Goal: Information Seeking & Learning: Understand process/instructions

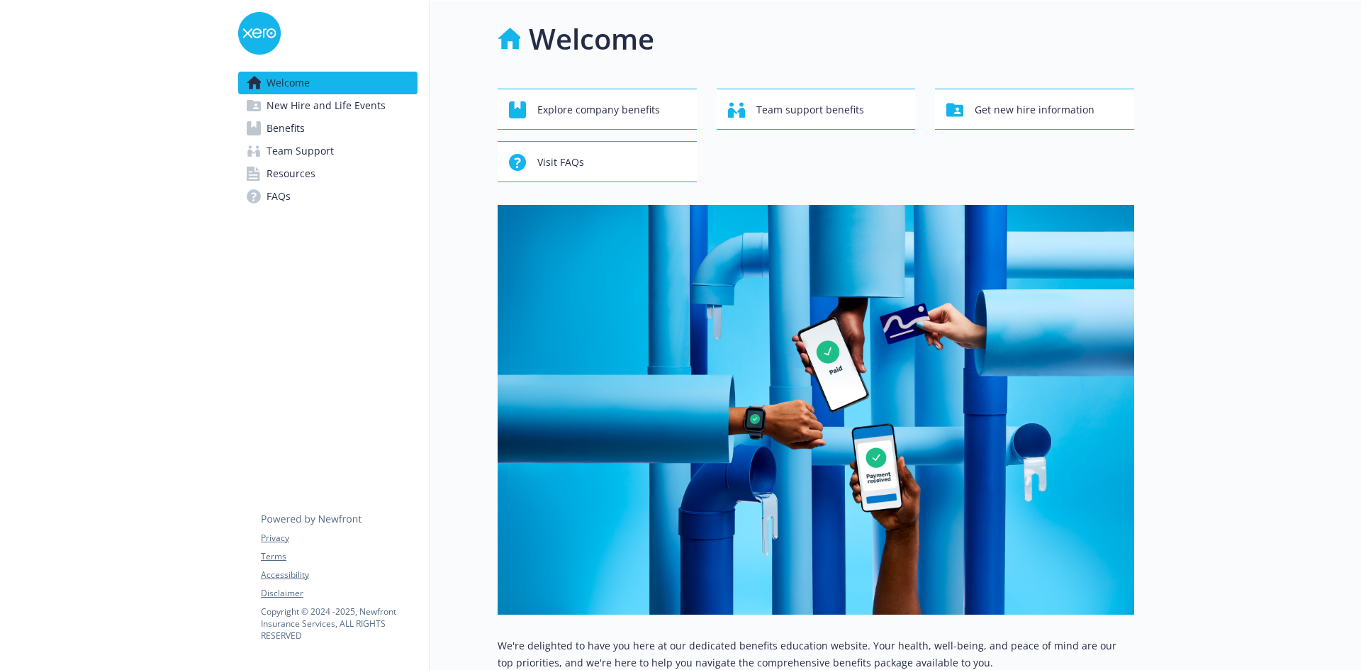
click at [325, 107] on span "New Hire and Life Events" at bounding box center [326, 105] width 119 height 23
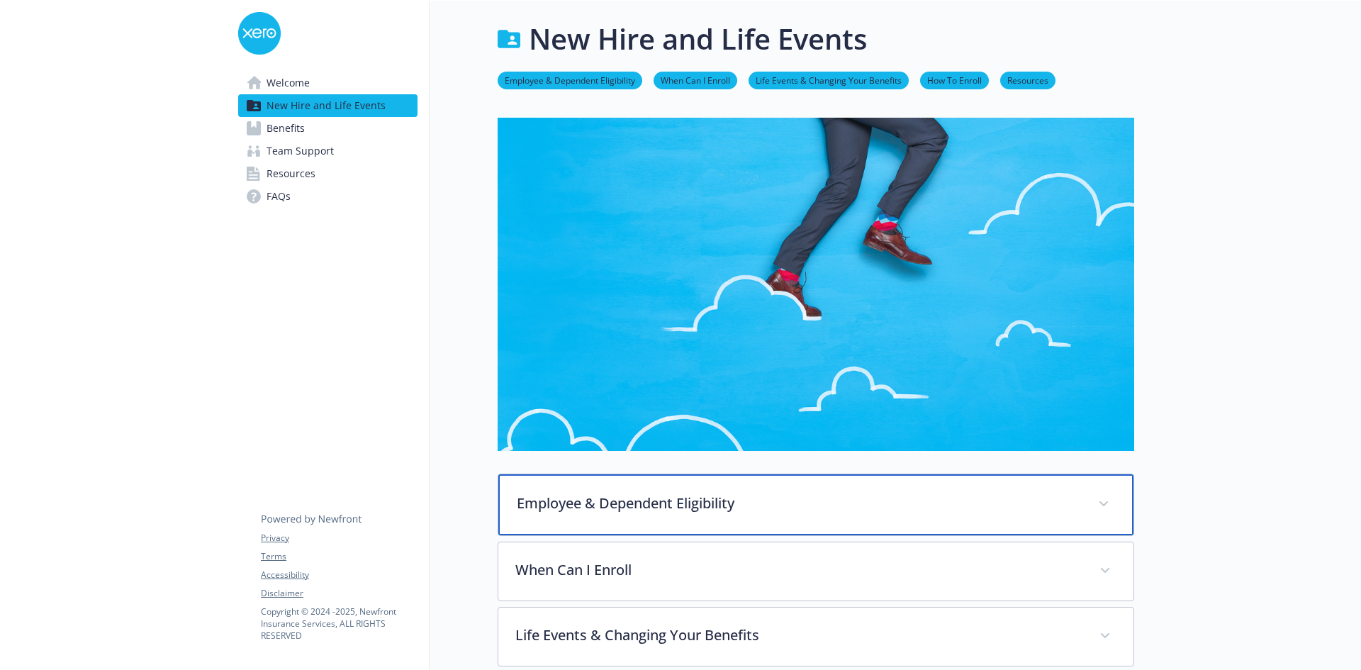
click at [715, 499] on p "Employee & Dependent Eligibility" at bounding box center [799, 503] width 564 height 21
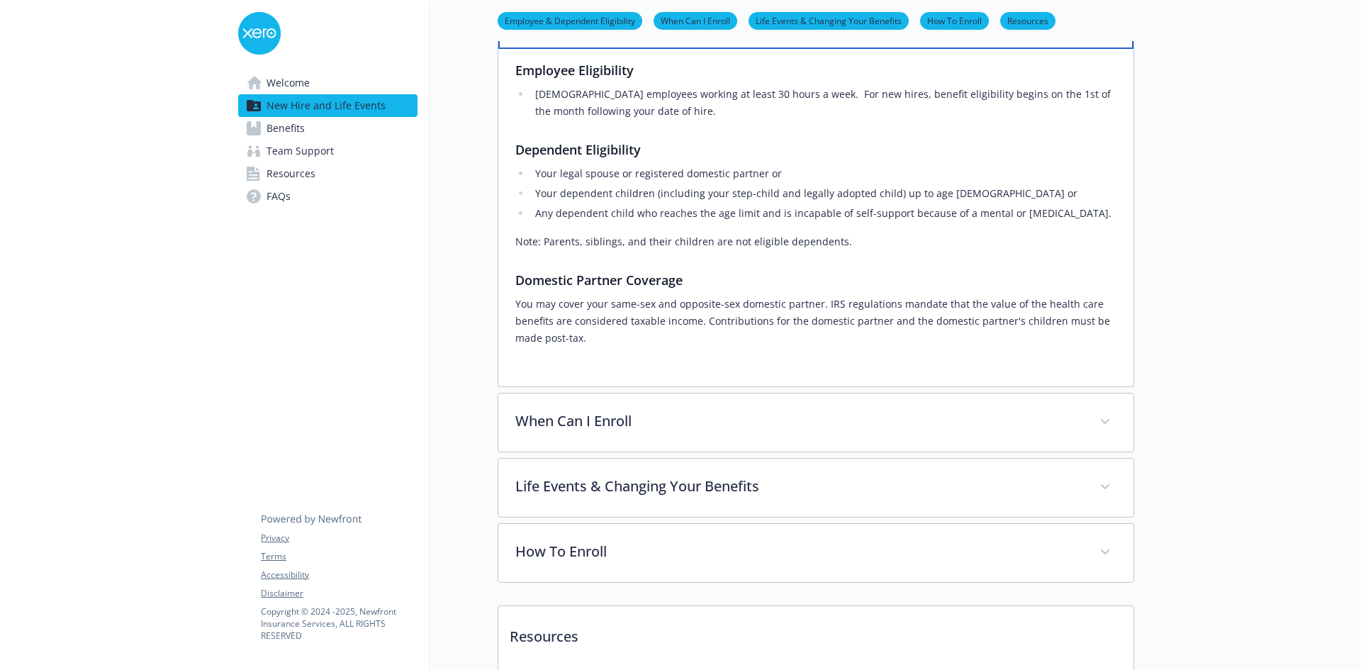
scroll to position [496, 0]
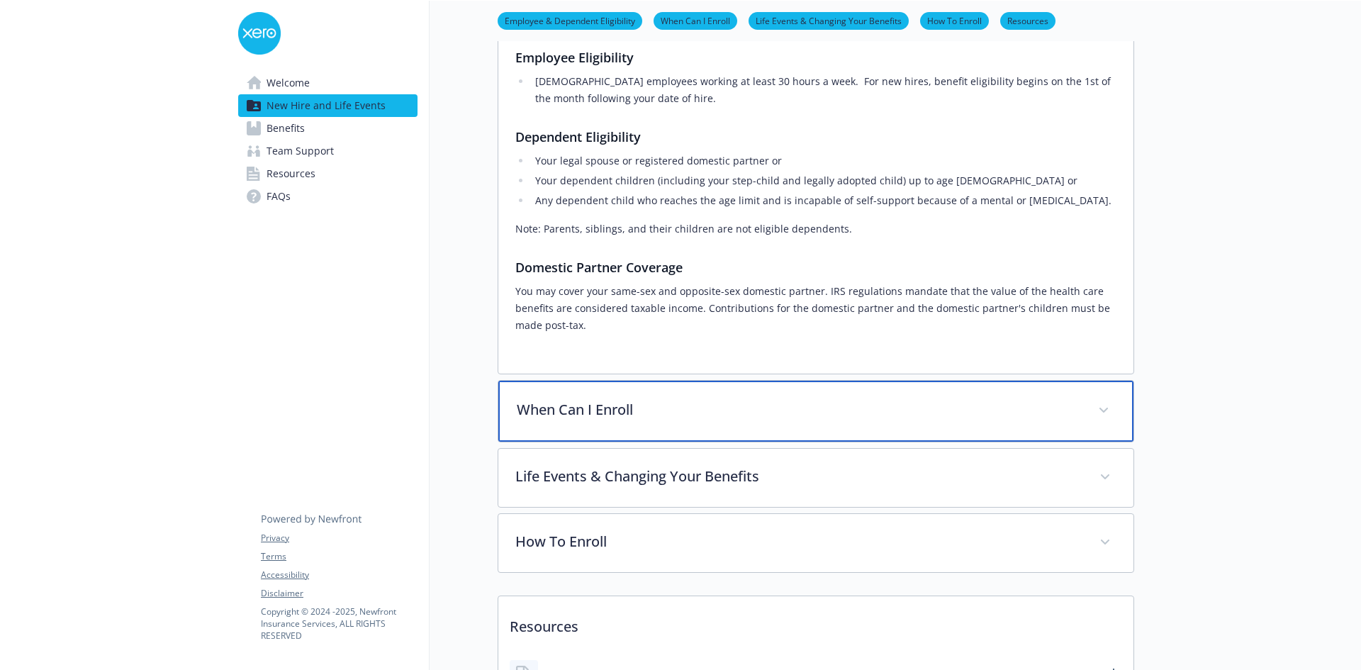
click at [598, 419] on p "When Can I Enroll" at bounding box center [799, 409] width 564 height 21
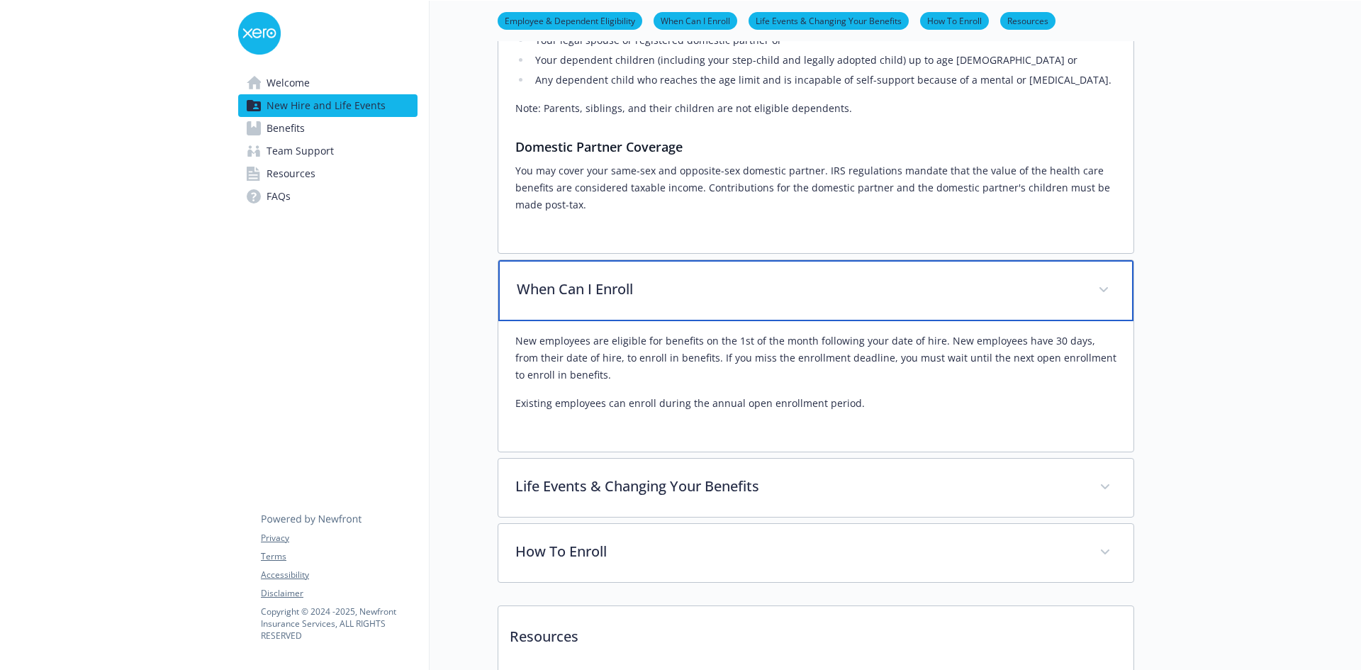
scroll to position [638, 0]
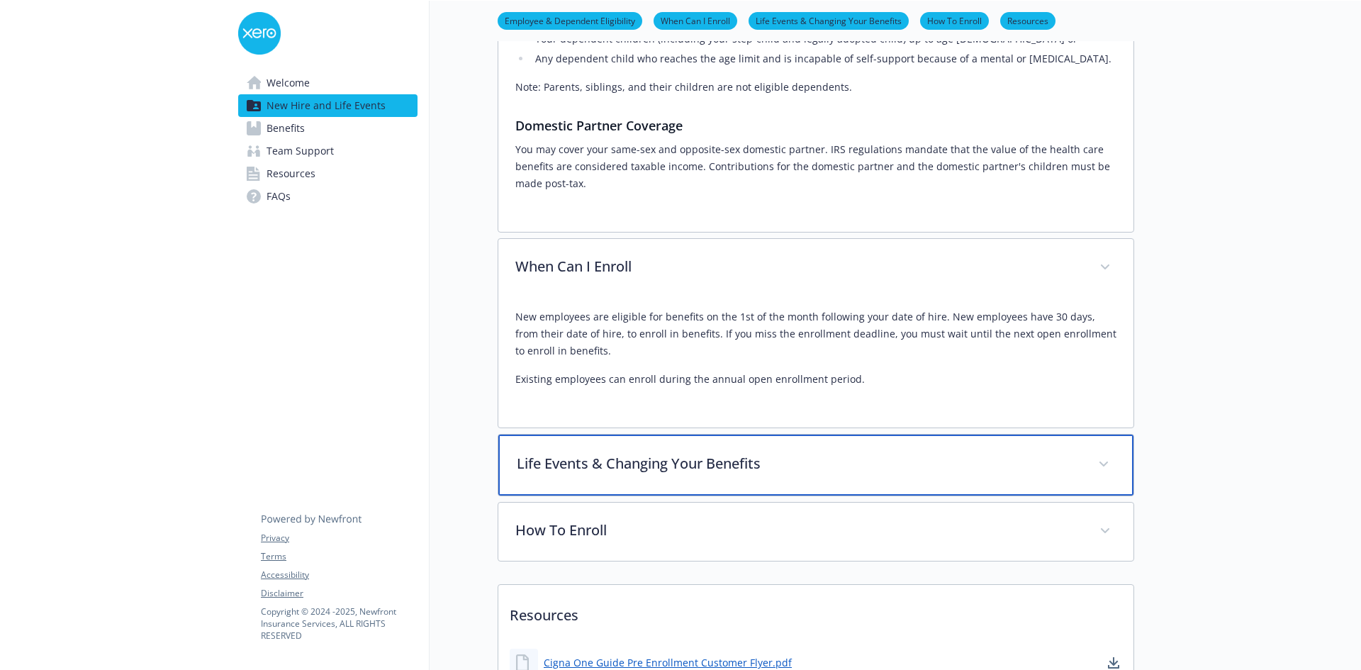
click at [657, 469] on p "Life Events & Changing Your Benefits" at bounding box center [799, 463] width 564 height 21
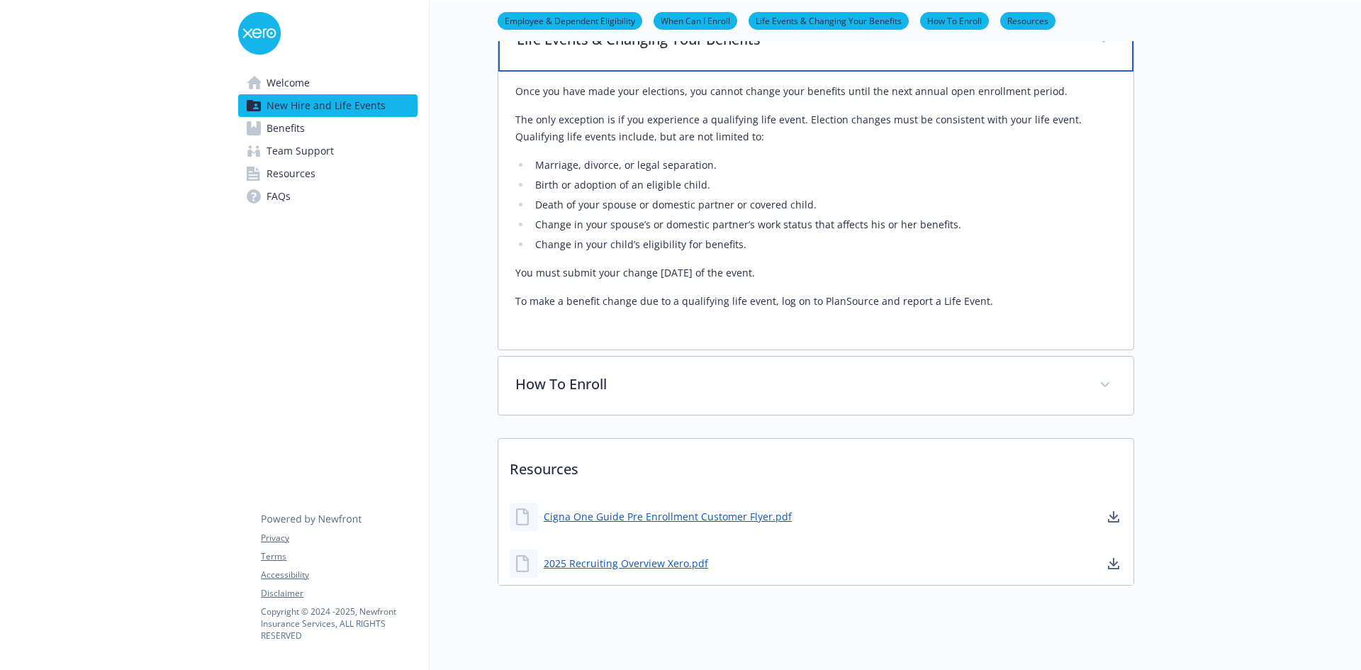
scroll to position [1064, 0]
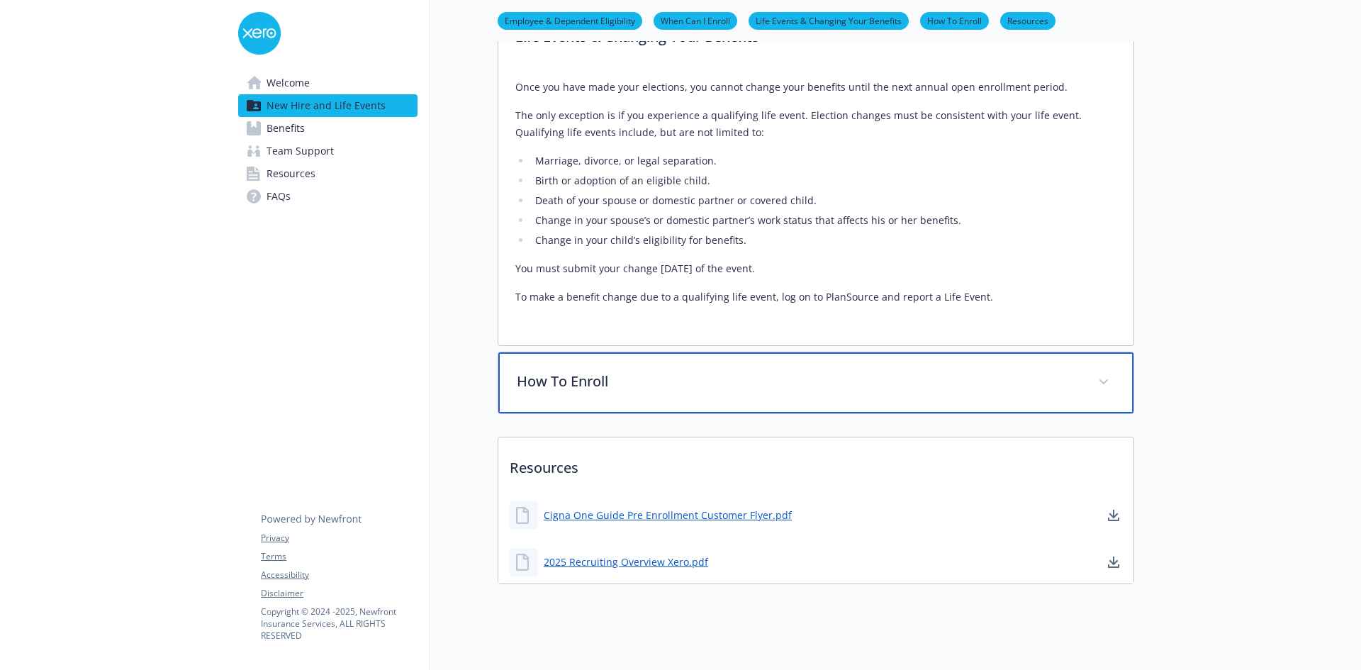
click at [965, 382] on p "How To Enroll" at bounding box center [799, 381] width 564 height 21
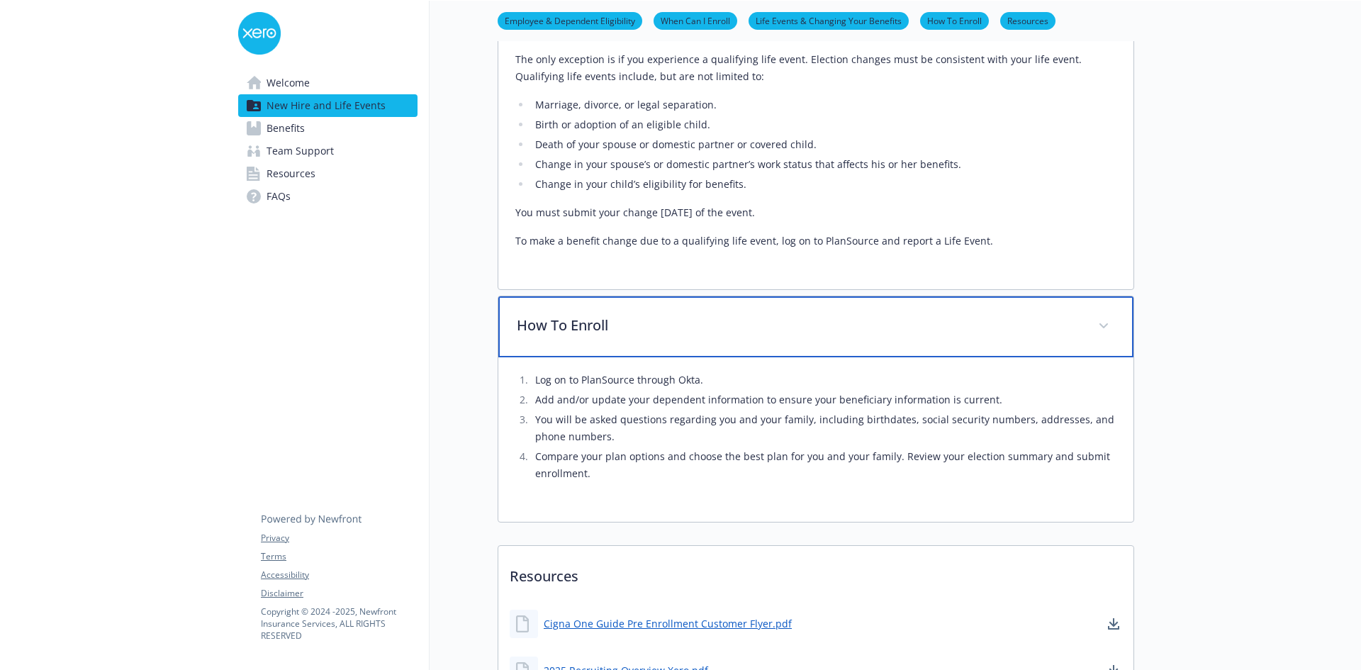
scroll to position [1205, 0]
